Goal: Check status

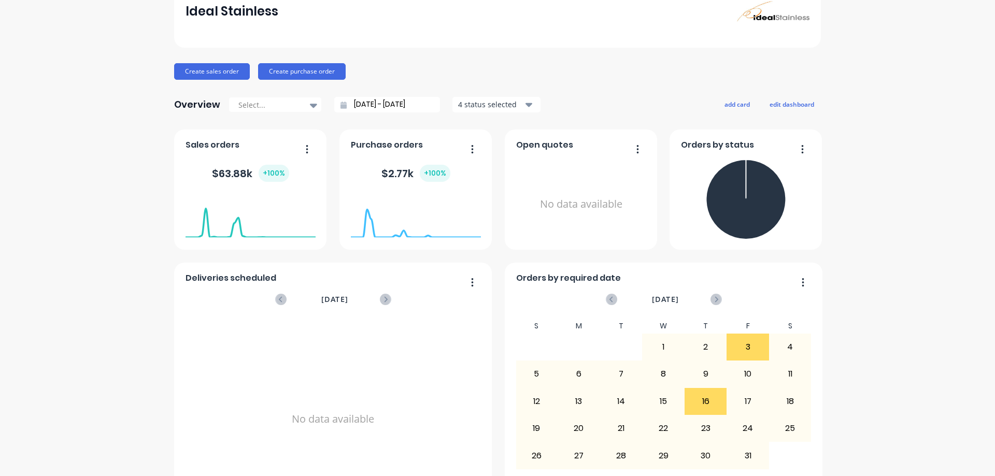
scroll to position [87, 0]
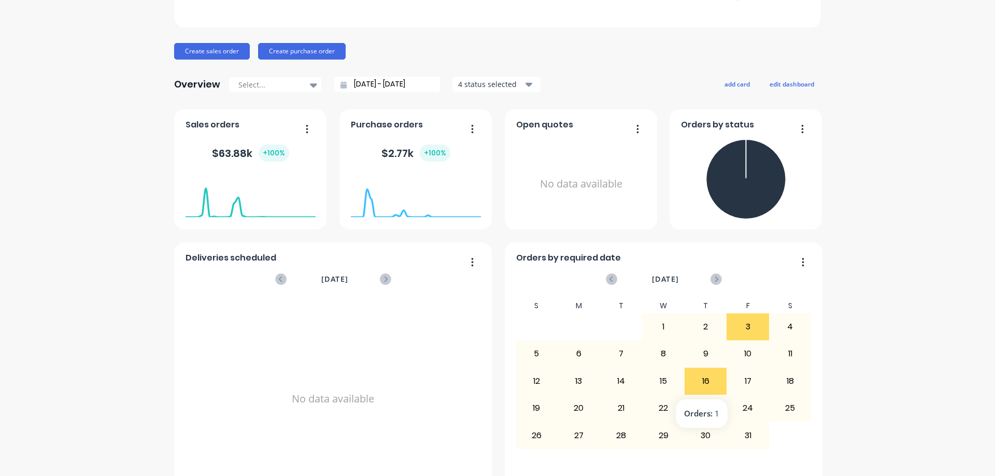
click at [704, 383] on div "16" at bounding box center [705, 382] width 41 height 26
click at [702, 381] on div "16" at bounding box center [705, 382] width 41 height 26
click at [704, 412] on div "23" at bounding box center [705, 409] width 41 height 26
click at [697, 413] on div "23" at bounding box center [705, 409] width 41 height 26
click at [715, 418] on div "23" at bounding box center [705, 409] width 41 height 26
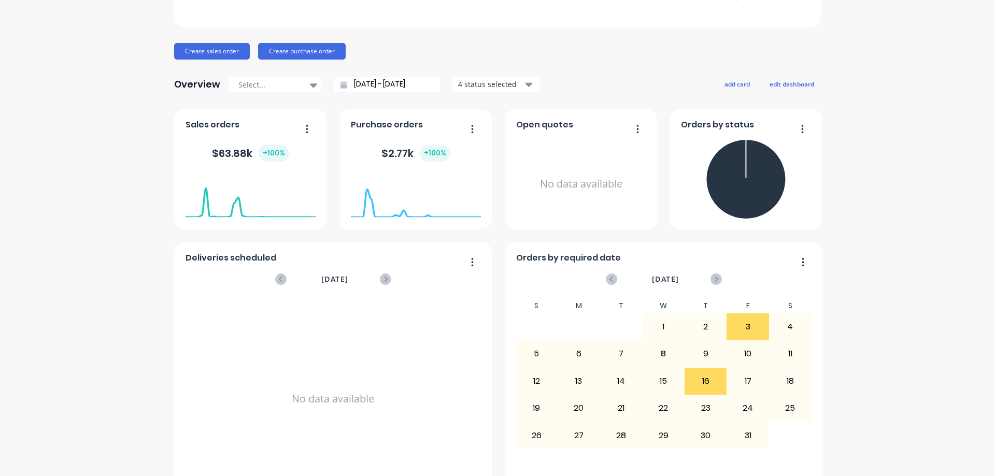
click at [708, 412] on div "23" at bounding box center [705, 409] width 41 height 26
click at [703, 378] on div "16" at bounding box center [705, 382] width 41 height 26
click at [703, 381] on div "16" at bounding box center [705, 382] width 41 height 26
click at [707, 412] on div "23" at bounding box center [705, 409] width 41 height 26
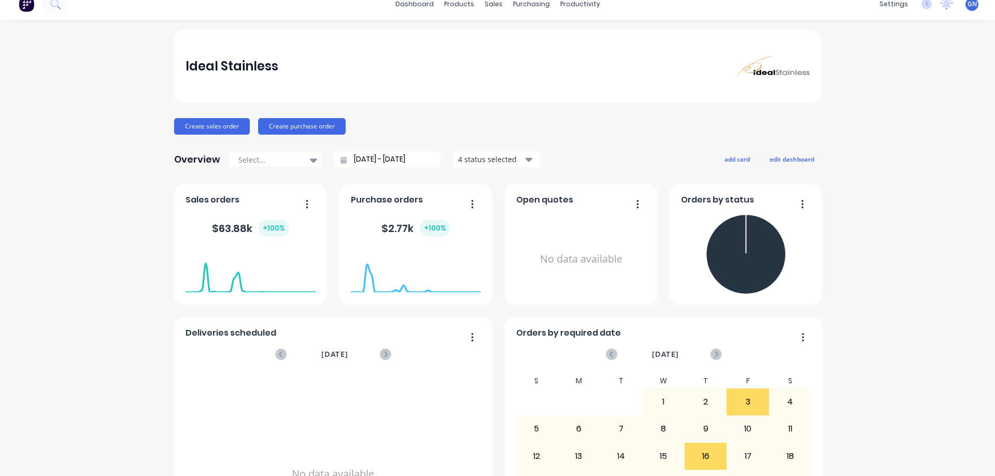
scroll to position [0, 0]
